Goal: Navigation & Orientation: Understand site structure

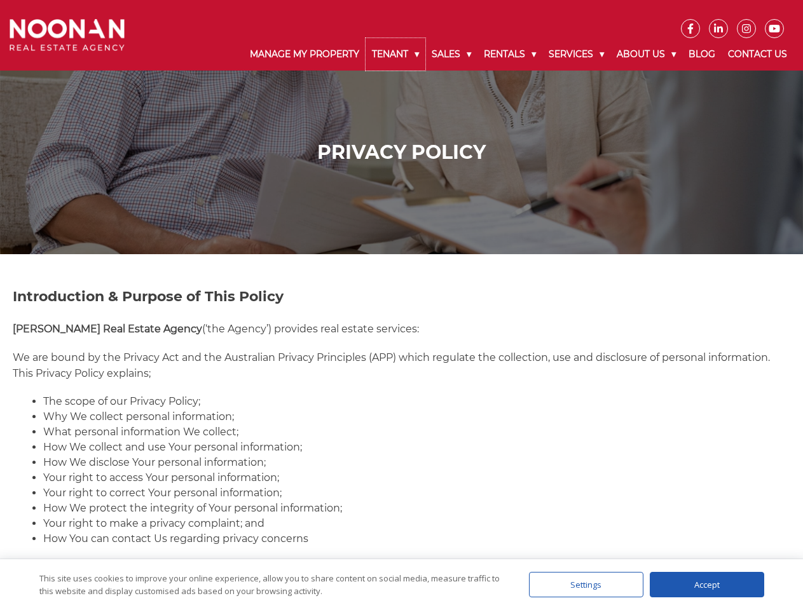
click at [395, 54] on link "Tenant" at bounding box center [396, 54] width 60 height 32
click at [452, 54] on link "Sales" at bounding box center [451, 54] width 52 height 32
click at [510, 54] on link "Rentals" at bounding box center [509, 54] width 65 height 32
click at [578, 54] on link "Services" at bounding box center [576, 54] width 68 height 32
click at [648, 54] on link "About Us" at bounding box center [646, 54] width 72 height 32
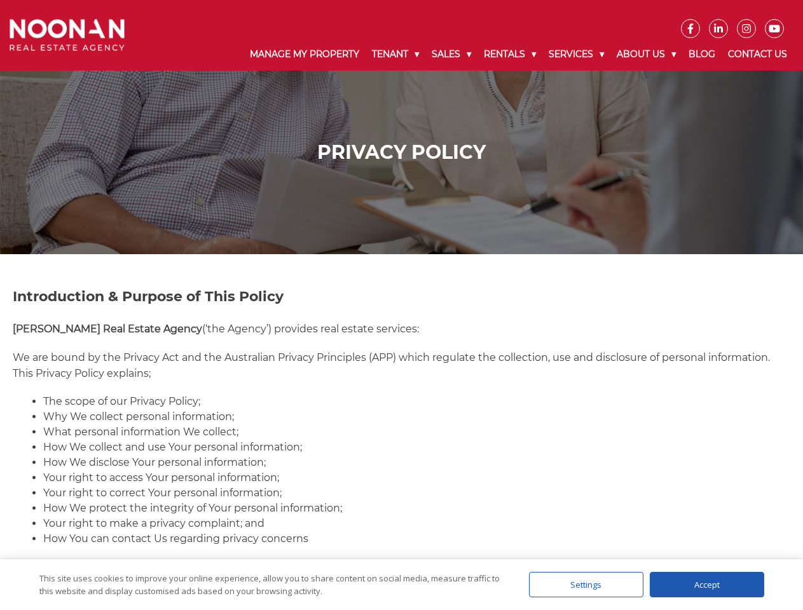
click at [586, 585] on div "Settings" at bounding box center [586, 584] width 114 height 25
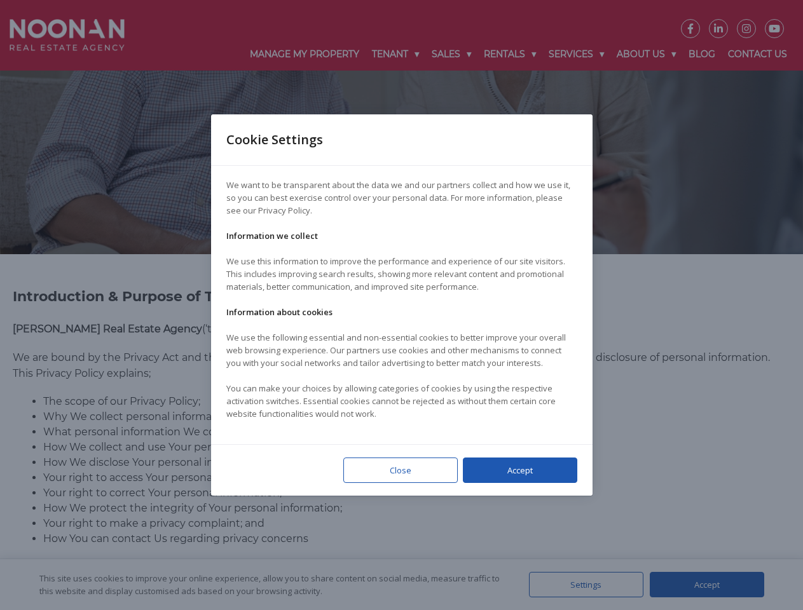
click at [707, 585] on div at bounding box center [401, 305] width 803 height 610
